Goal: Transaction & Acquisition: Purchase product/service

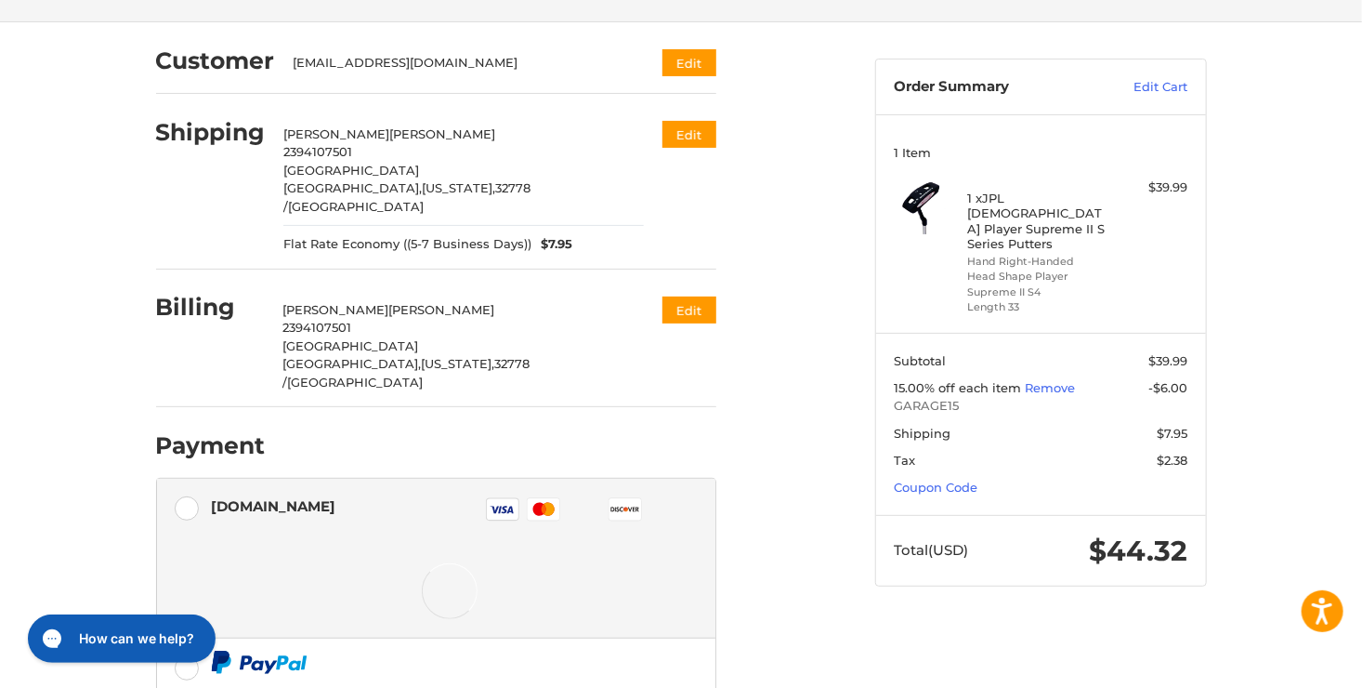
scroll to position [226, 0]
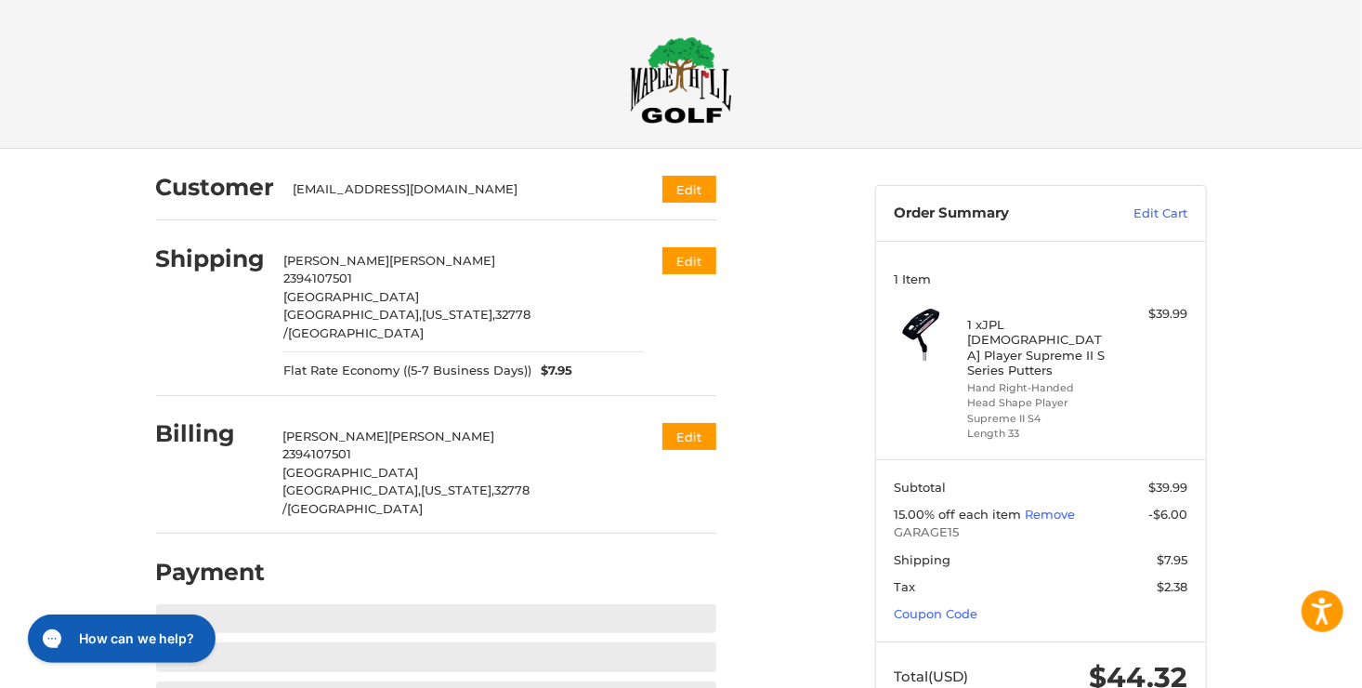
scroll to position [45, 0]
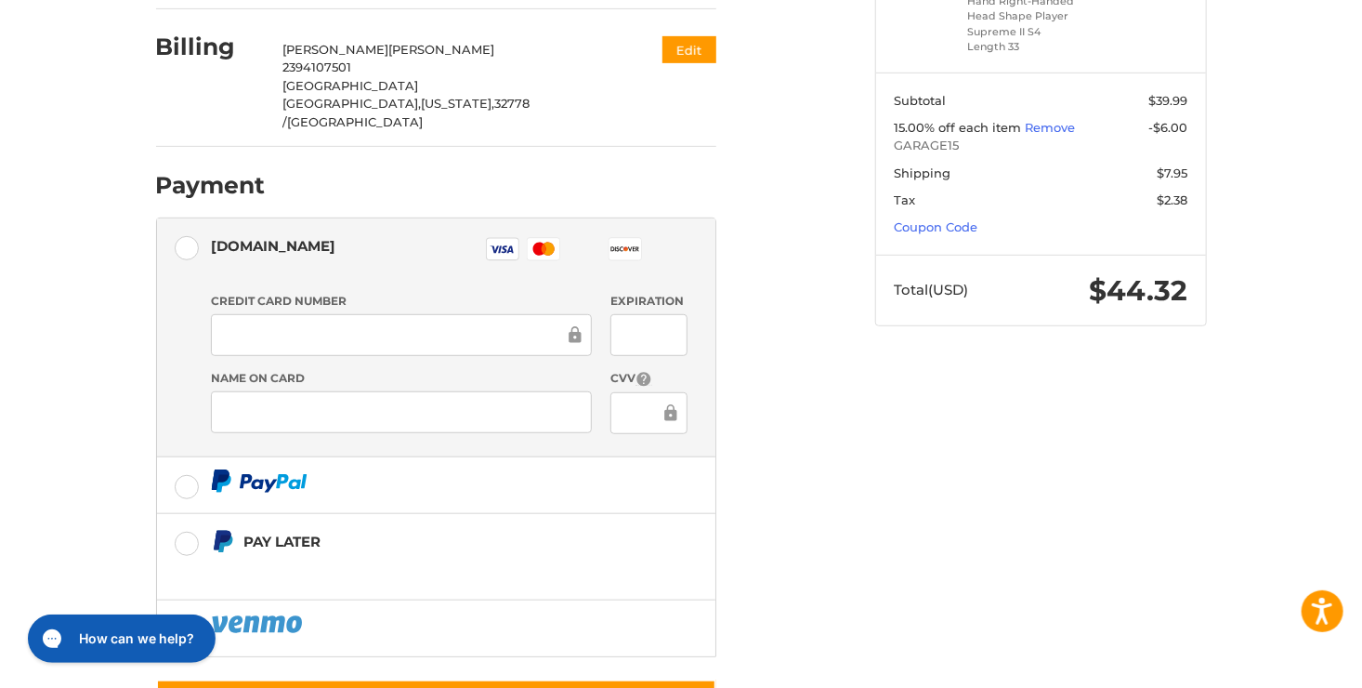
scroll to position [392, 0]
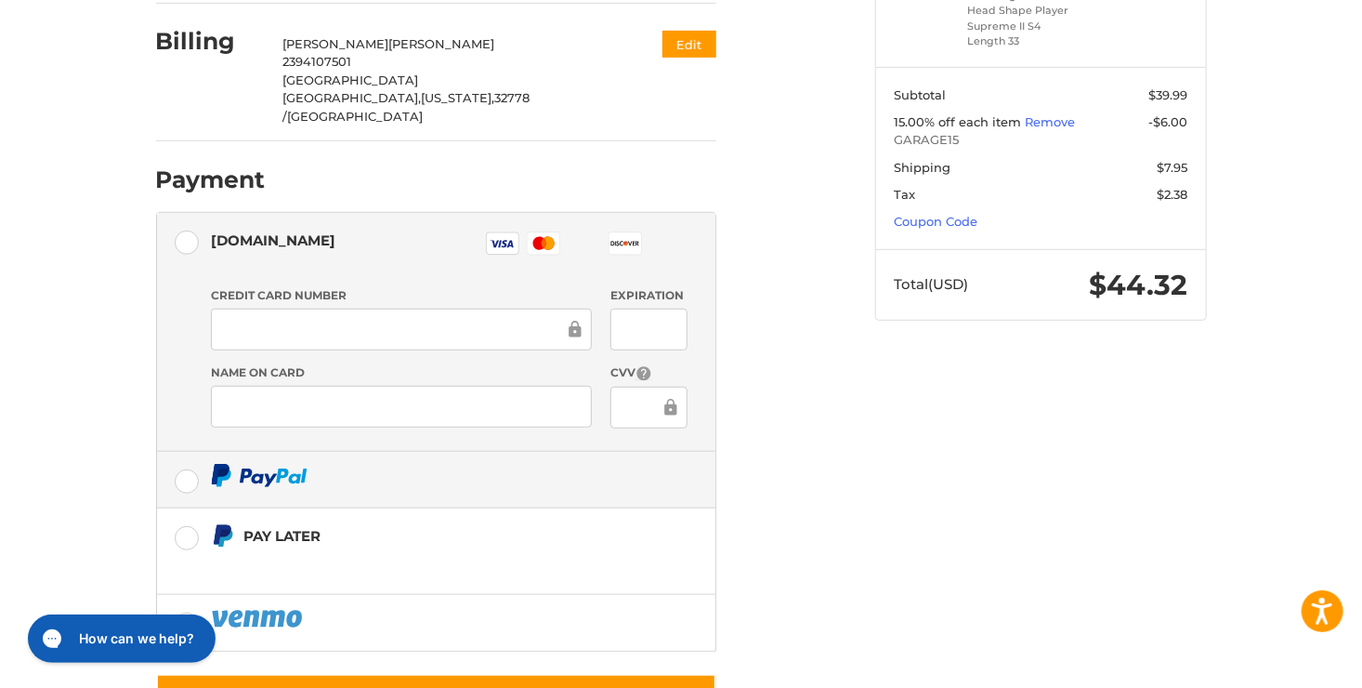
click at [183, 452] on label at bounding box center [436, 480] width 559 height 56
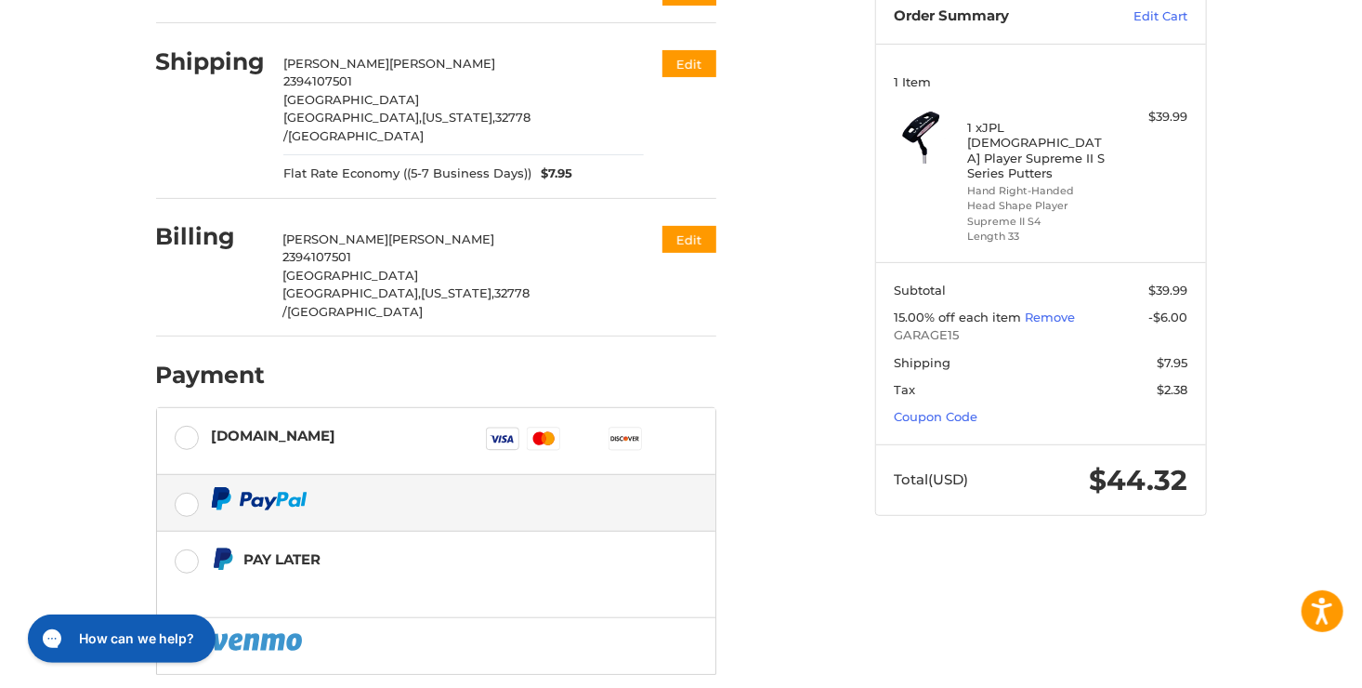
scroll to position [264, 0]
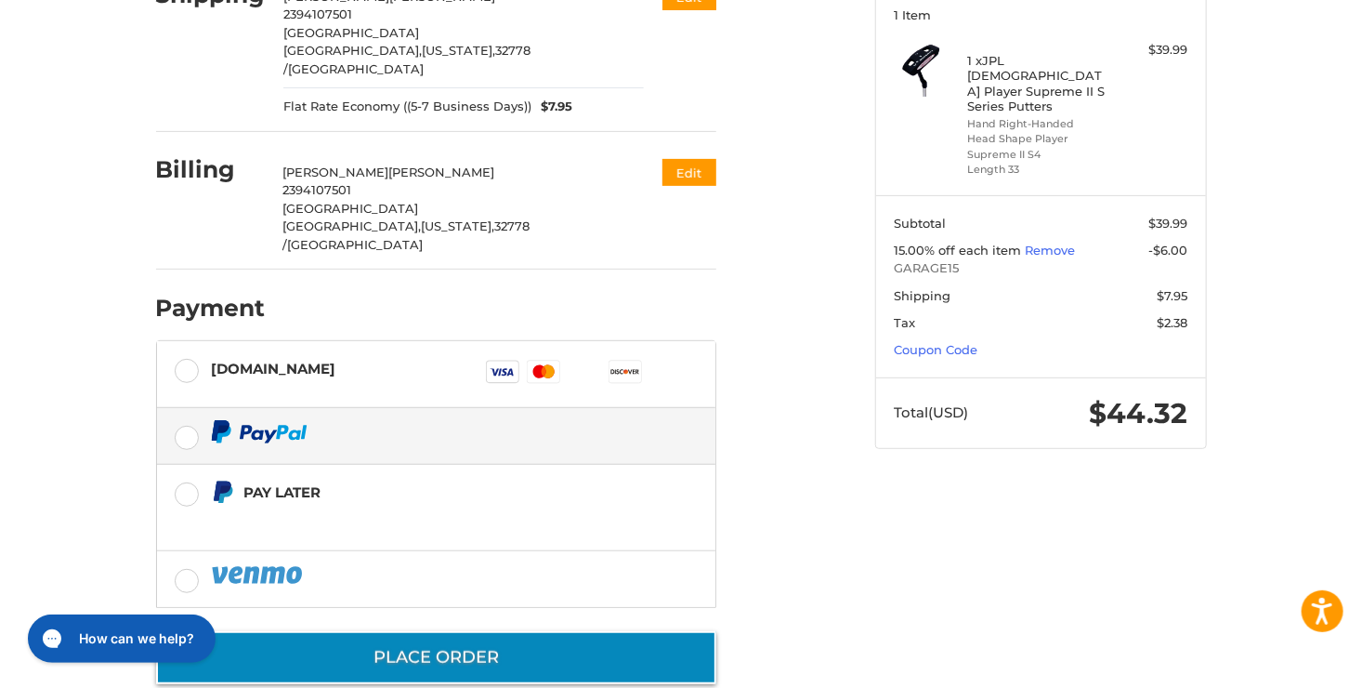
click at [432, 631] on button "Place Order" at bounding box center [436, 657] width 560 height 53
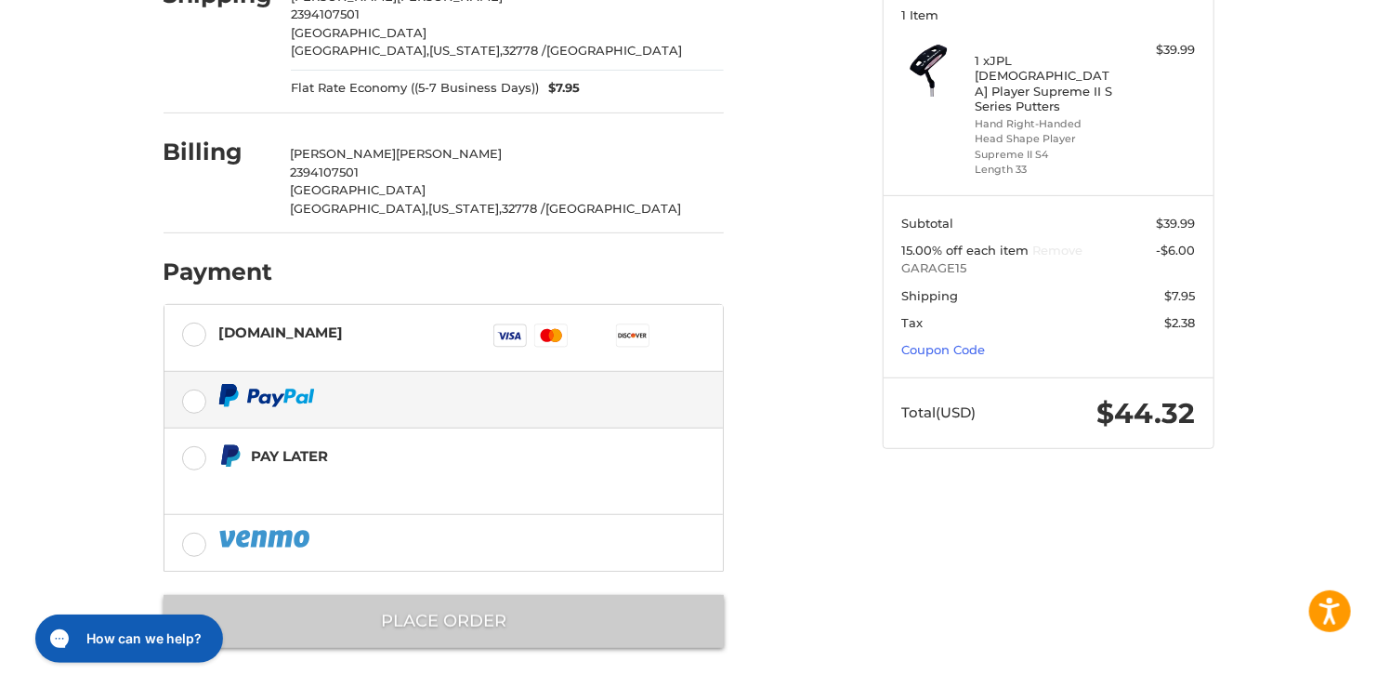
scroll to position [0, 0]
